Goal: Task Accomplishment & Management: Use online tool/utility

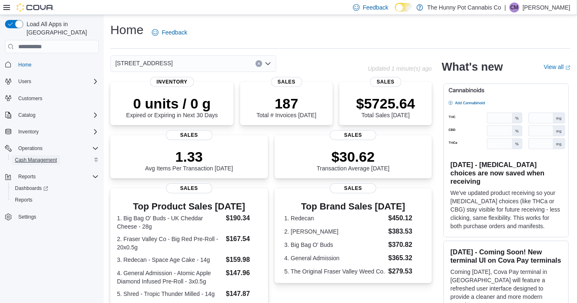
click at [41, 157] on span "Cash Management" at bounding box center [36, 160] width 42 height 7
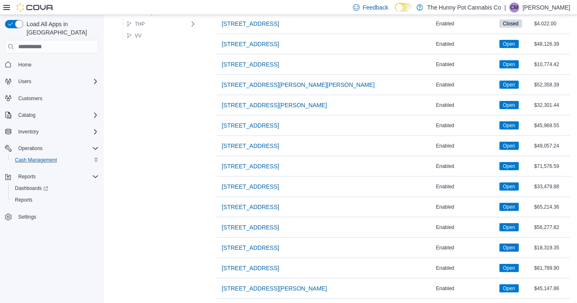
scroll to position [614, 0]
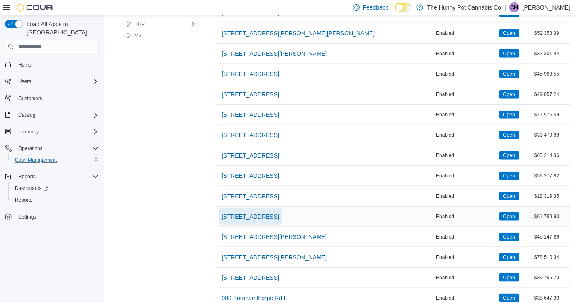
click at [241, 212] on span "[STREET_ADDRESS]" at bounding box center [250, 216] width 57 height 8
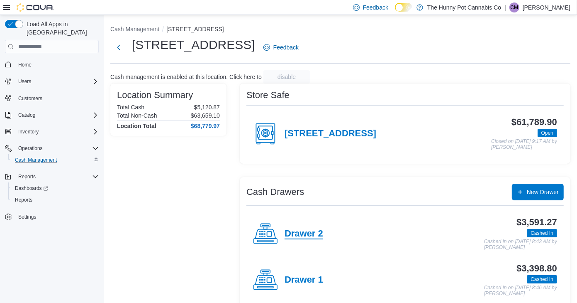
click at [305, 228] on h4 "Drawer 2" at bounding box center [304, 233] width 39 height 11
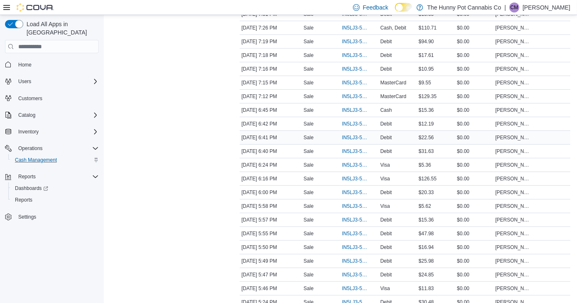
scroll to position [306, 0]
click at [349, 241] on span "IN5LJ3-5949746" at bounding box center [359, 246] width 35 height 10
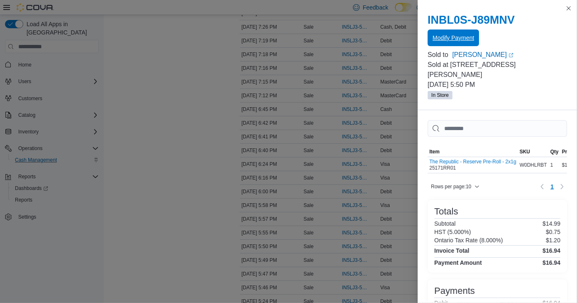
click at [463, 41] on span "Modify Payment" at bounding box center [454, 38] width 42 height 8
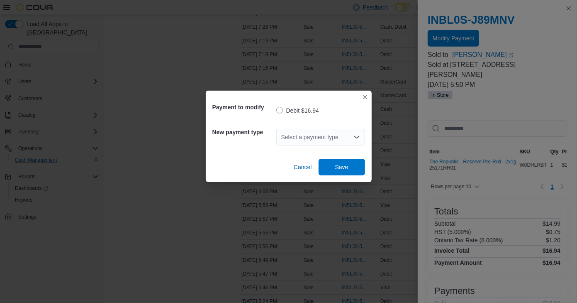
click at [325, 138] on div "Select a payment type" at bounding box center [320, 137] width 89 height 17
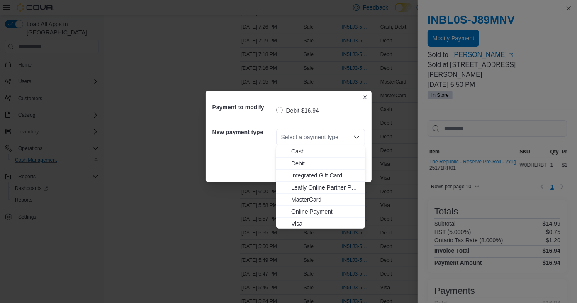
click at [310, 196] on span "MasterCard" at bounding box center [325, 199] width 69 height 8
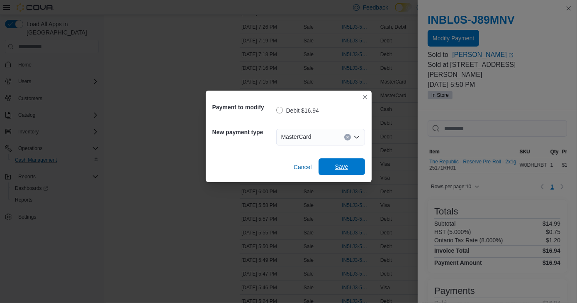
click at [339, 164] on span "Save" at bounding box center [341, 166] width 13 height 8
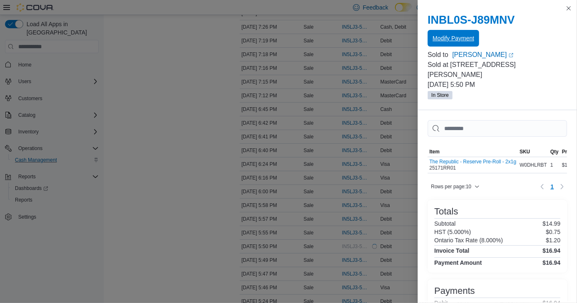
scroll to position [0, 0]
click at [569, 13] on div "You are in a modal dialog. Press Escape or tap/click outside the dialog on the …" at bounding box center [497, 151] width 159 height 303
click at [571, 8] on button "Close this dialog" at bounding box center [569, 8] width 10 height 10
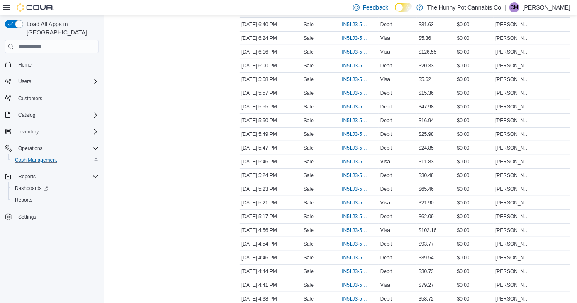
scroll to position [435, 0]
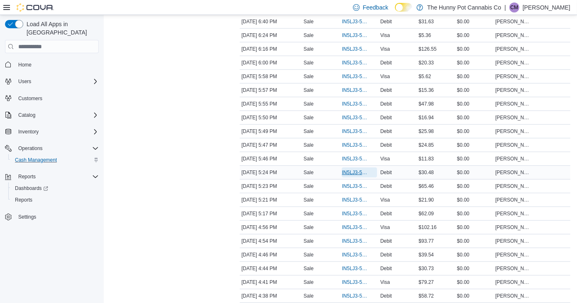
click at [357, 169] on span "IN5LJ3-5949456" at bounding box center [355, 172] width 27 height 7
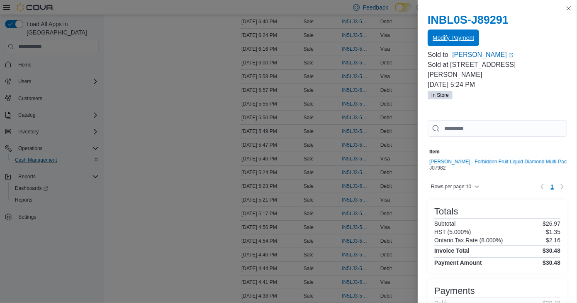
click at [462, 34] on span "Modify Payment" at bounding box center [454, 38] width 42 height 8
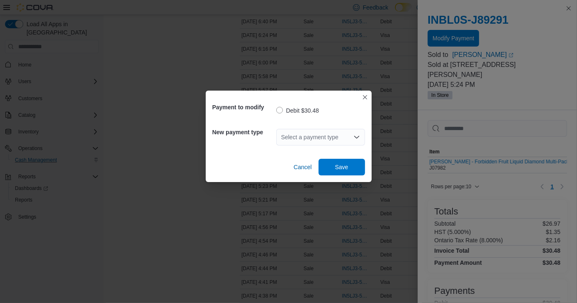
click at [322, 140] on div "Select a payment type" at bounding box center [320, 137] width 89 height 17
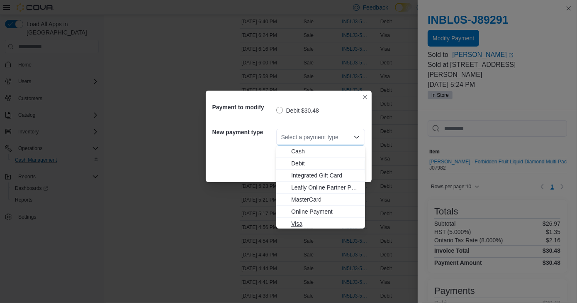
click at [303, 221] on span "Visa" at bounding box center [325, 223] width 69 height 8
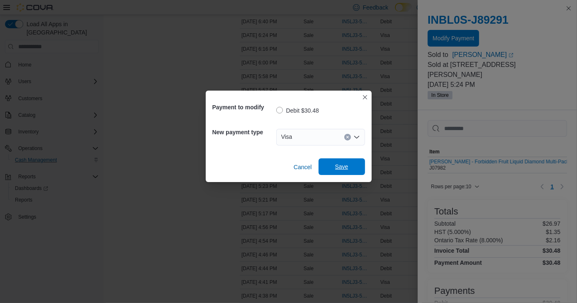
click at [349, 164] on span "Save" at bounding box center [342, 166] width 37 height 17
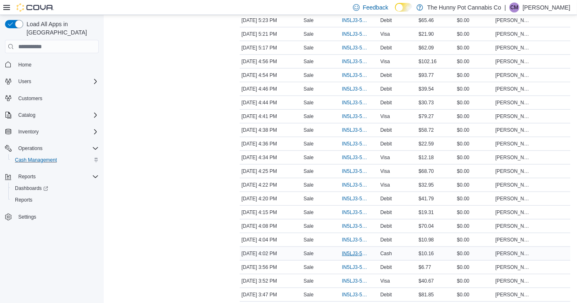
scroll to position [600, 0]
click at [351, 72] on span "IN5LJ3-5949160" at bounding box center [355, 75] width 27 height 7
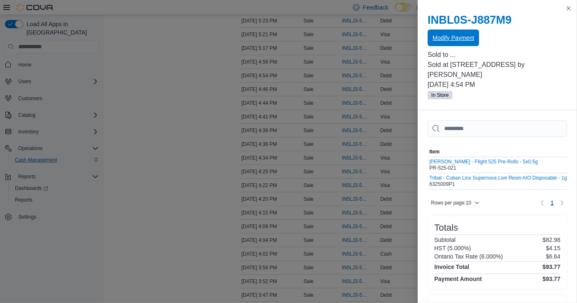
click at [468, 35] on span "Modify Payment" at bounding box center [454, 38] width 42 height 8
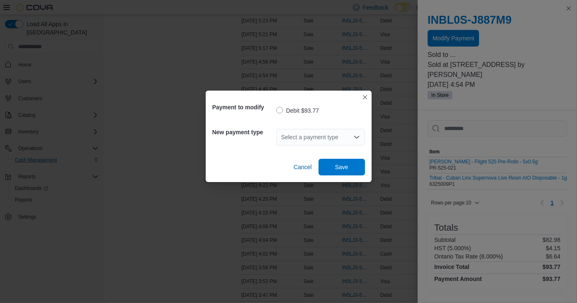
click at [305, 135] on div "Select a payment type" at bounding box center [320, 137] width 89 height 17
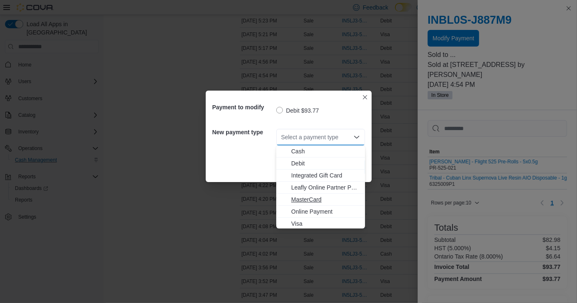
click at [299, 200] on span "MasterCard" at bounding box center [325, 199] width 69 height 8
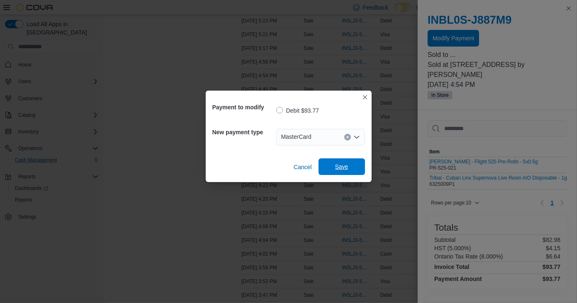
click at [333, 172] on span "Save" at bounding box center [342, 166] width 37 height 17
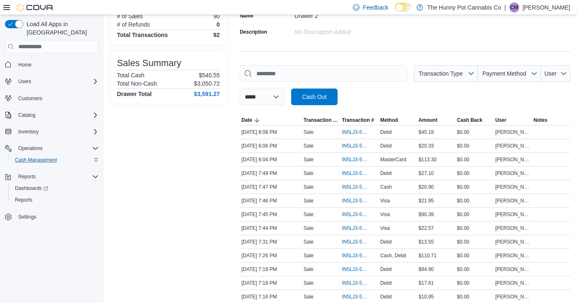
scroll to position [49, 0]
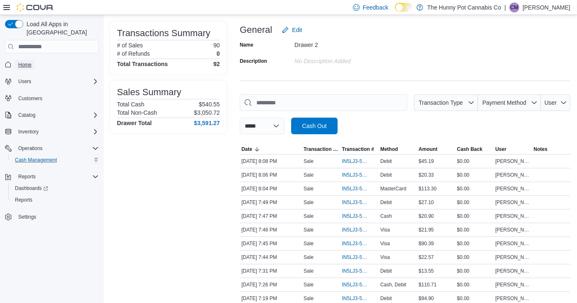
click at [29, 61] on span "Home" at bounding box center [24, 64] width 13 height 7
